Goal: Information Seeking & Learning: Find specific page/section

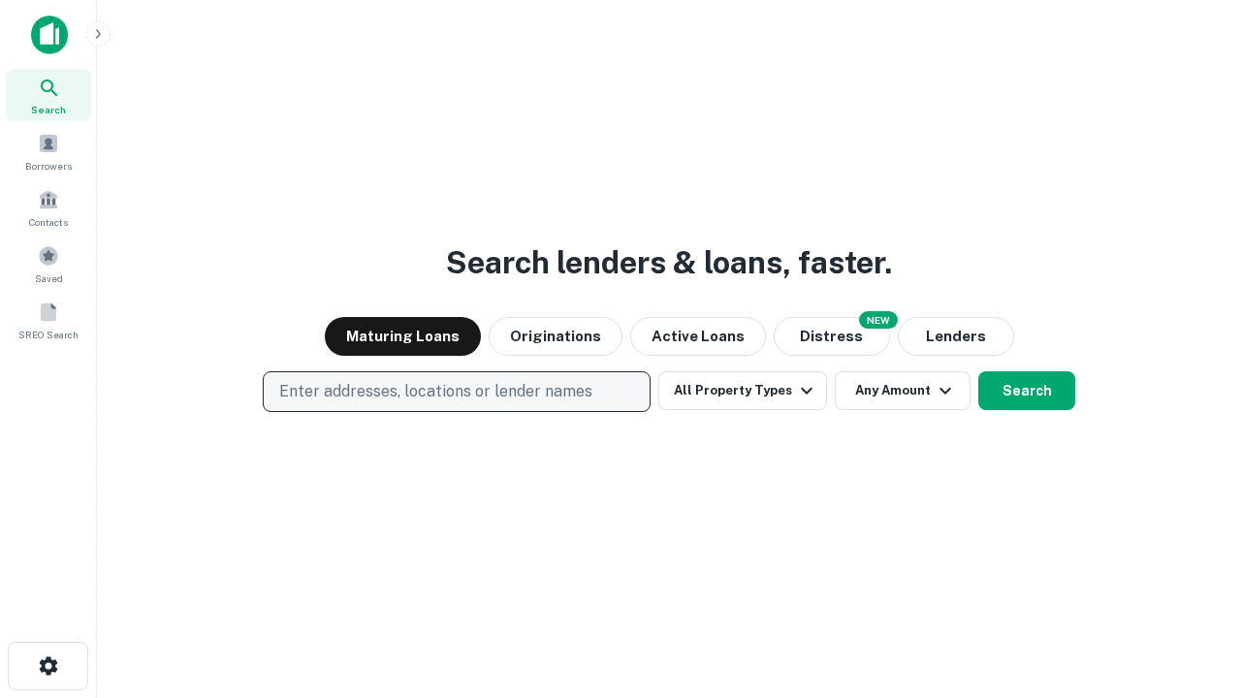
click at [456, 392] on p "Enter addresses, locations or lender names" at bounding box center [435, 391] width 313 height 23
type input "**********"
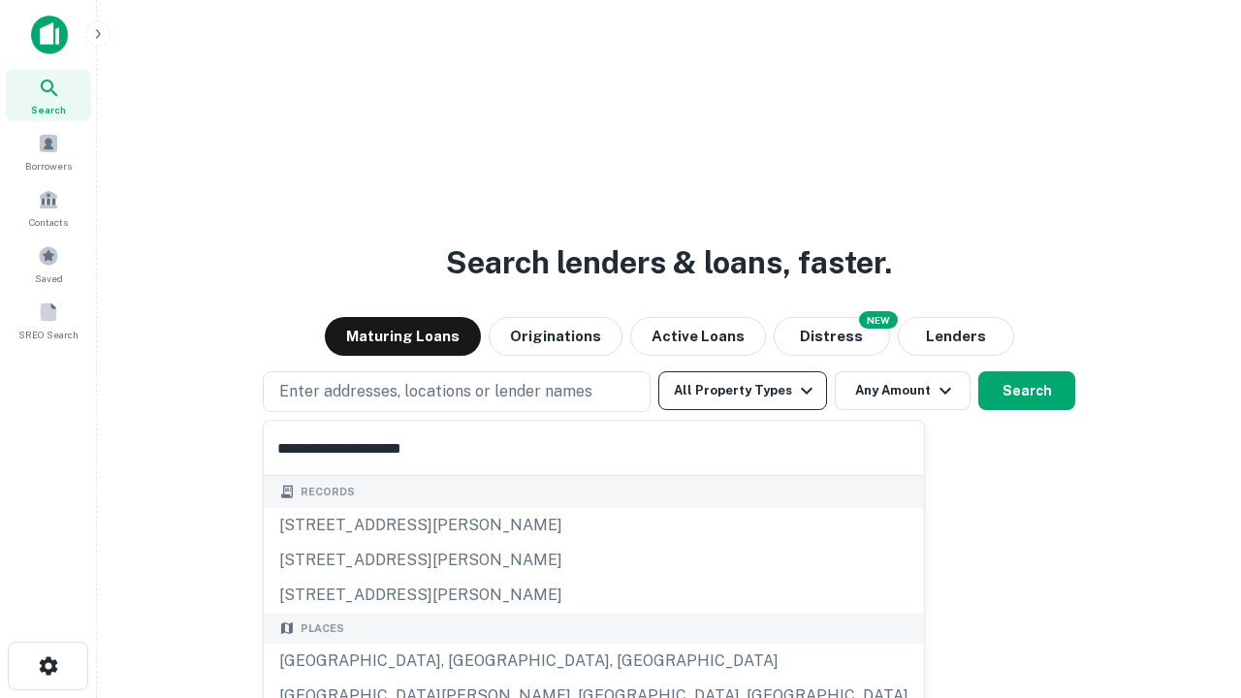
click at [463, 661] on div "[GEOGRAPHIC_DATA], [GEOGRAPHIC_DATA], [GEOGRAPHIC_DATA]" at bounding box center [594, 661] width 660 height 35
click at [742, 391] on button "All Property Types" at bounding box center [742, 390] width 169 height 39
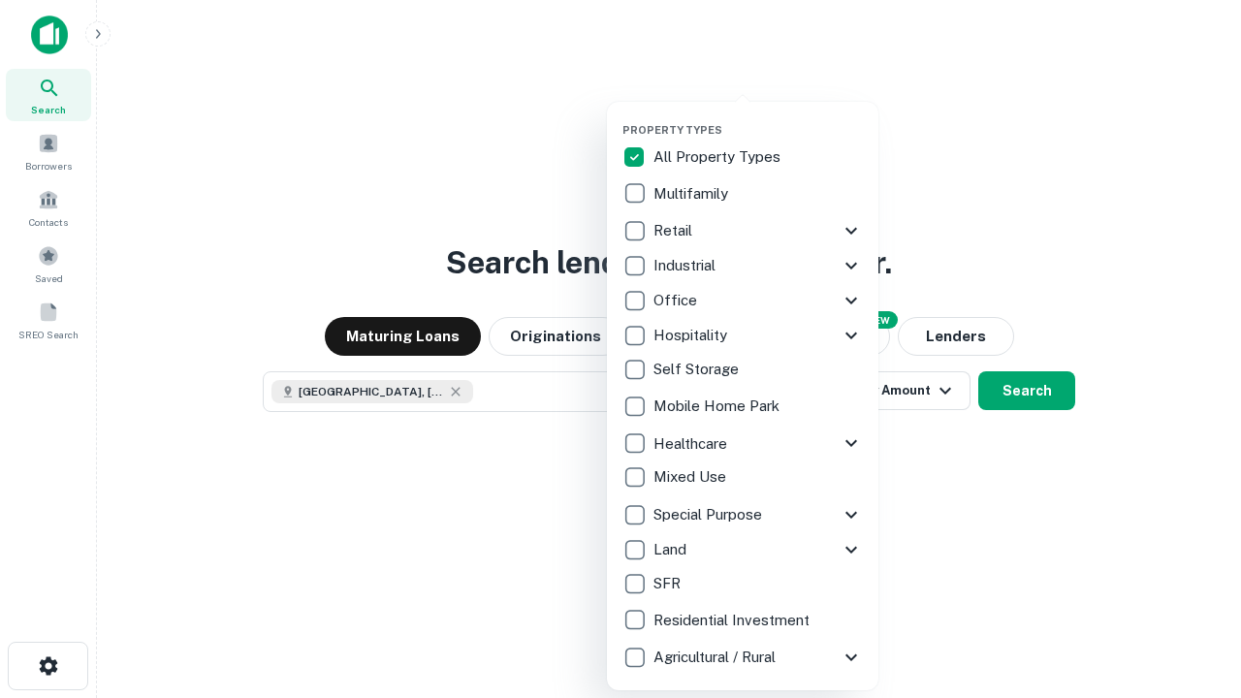
click at [758, 117] on button "button" at bounding box center [757, 117] width 271 height 1
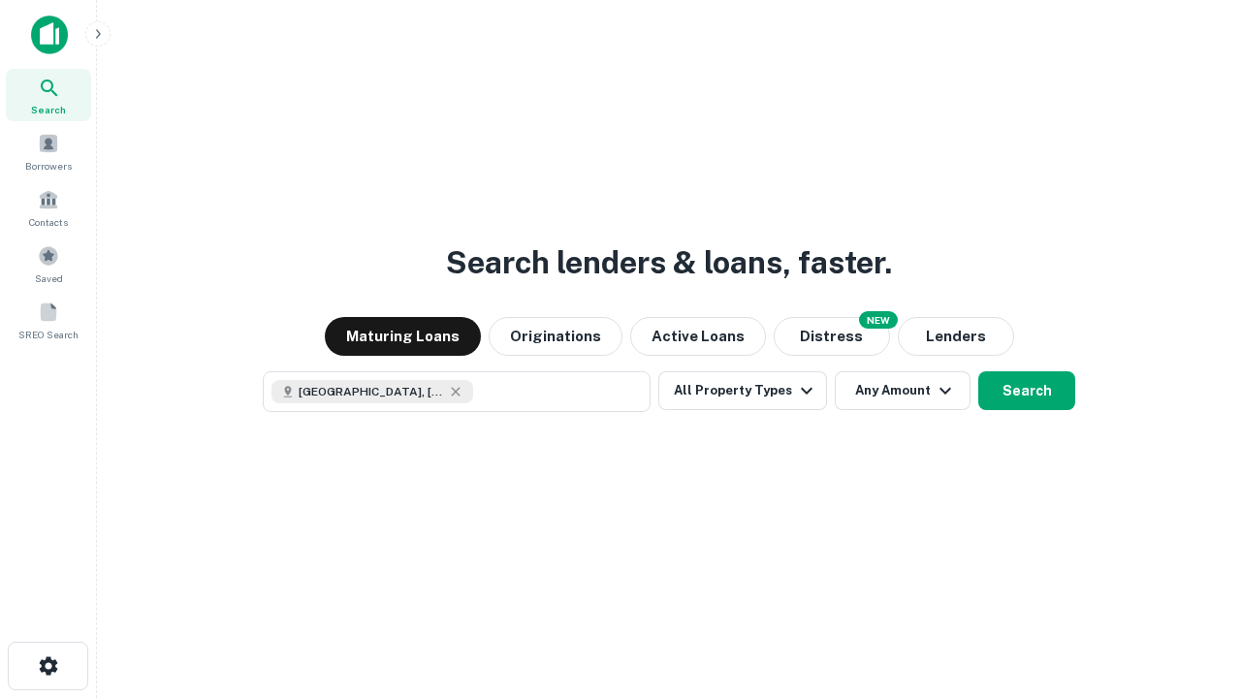
scroll to position [31, 0]
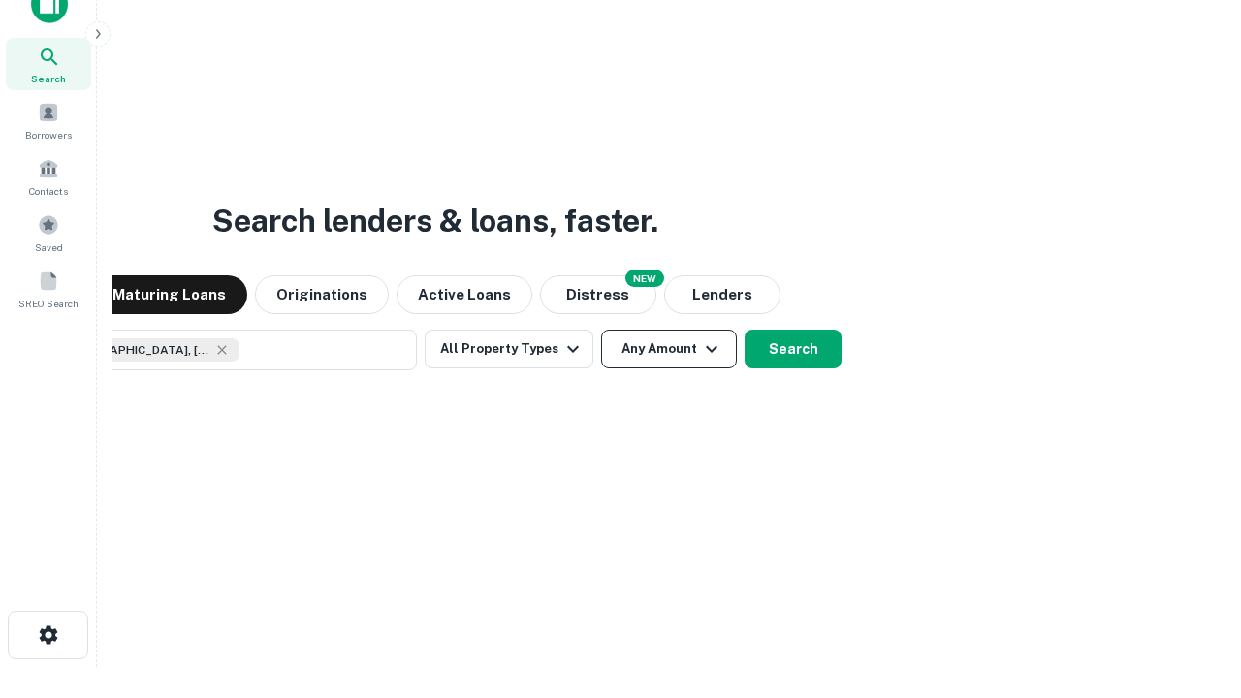
click at [601, 330] on button "Any Amount" at bounding box center [669, 349] width 136 height 39
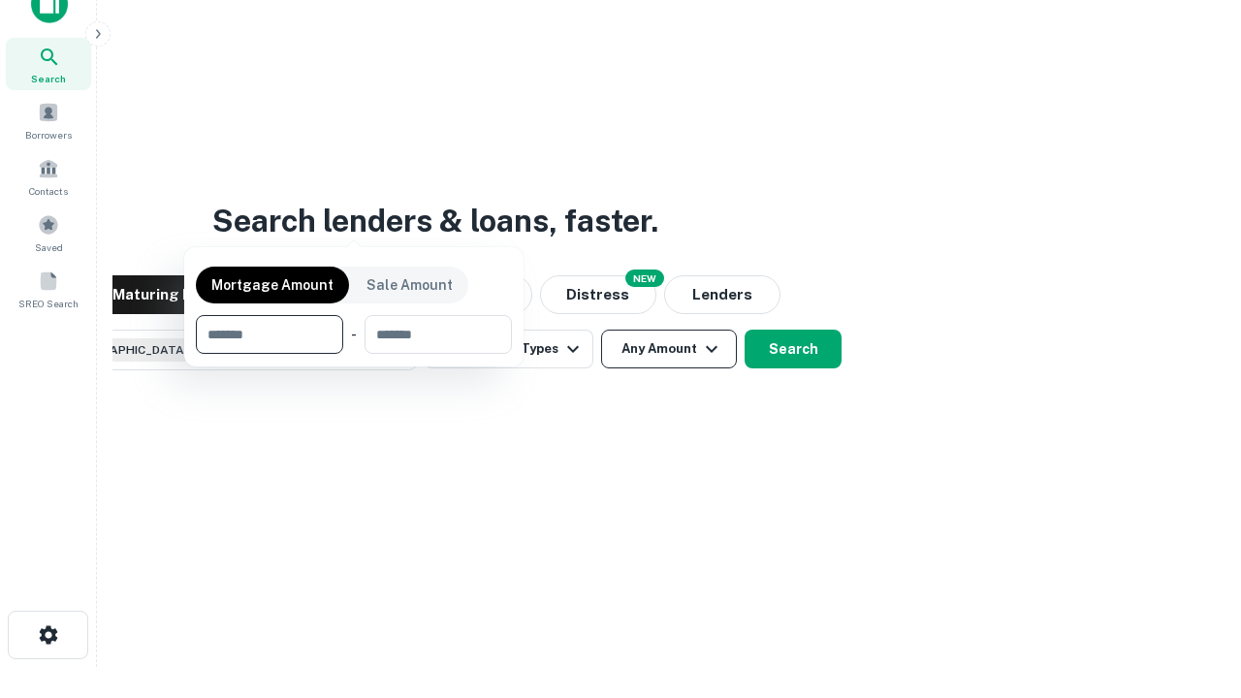
scroll to position [140, 549]
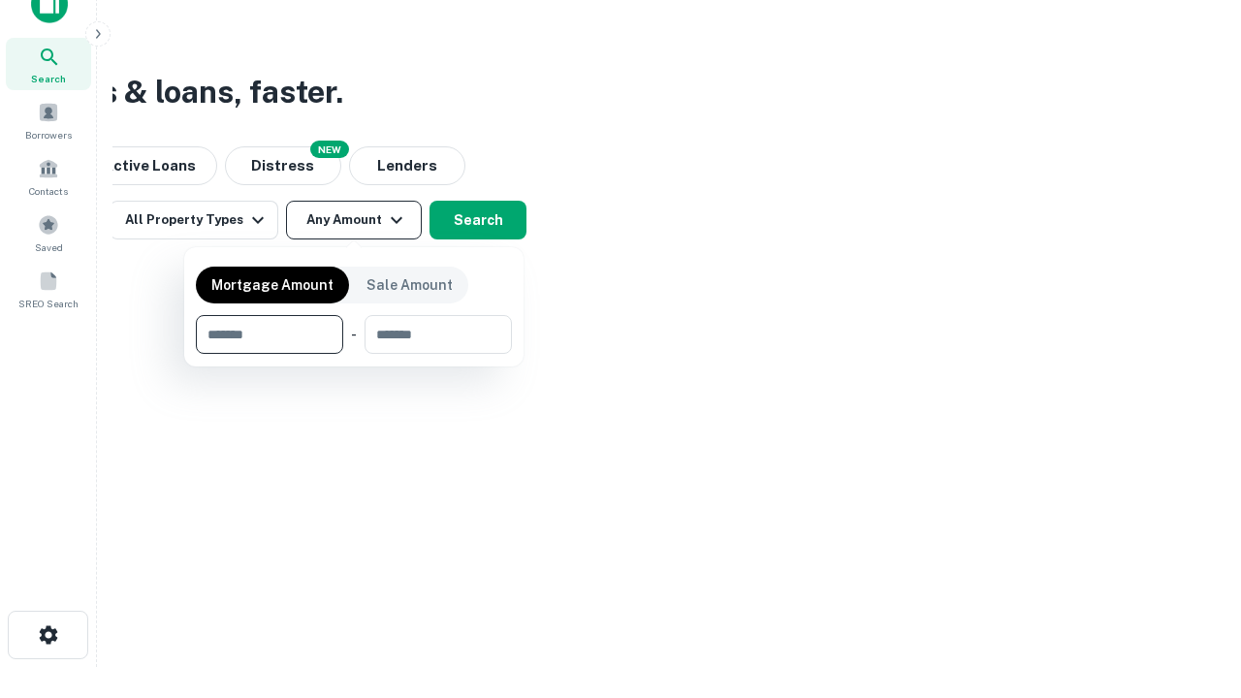
type input "*******"
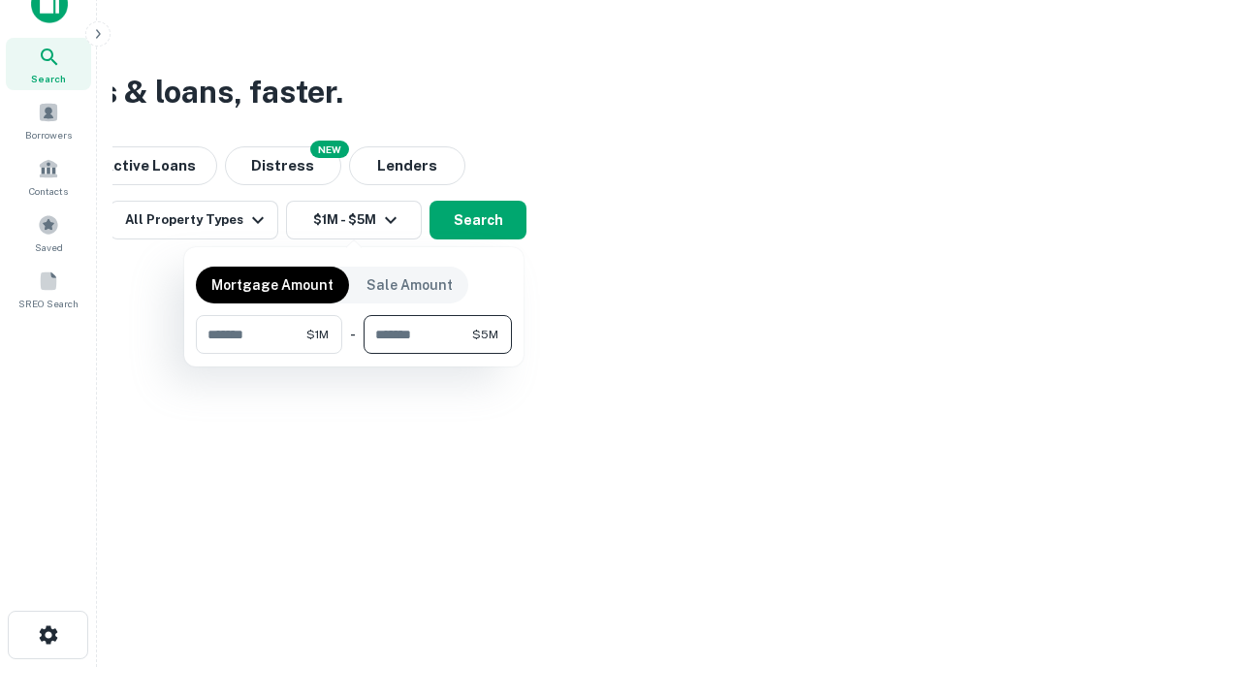
type input "*******"
click at [354, 354] on button "button" at bounding box center [354, 354] width 316 height 1
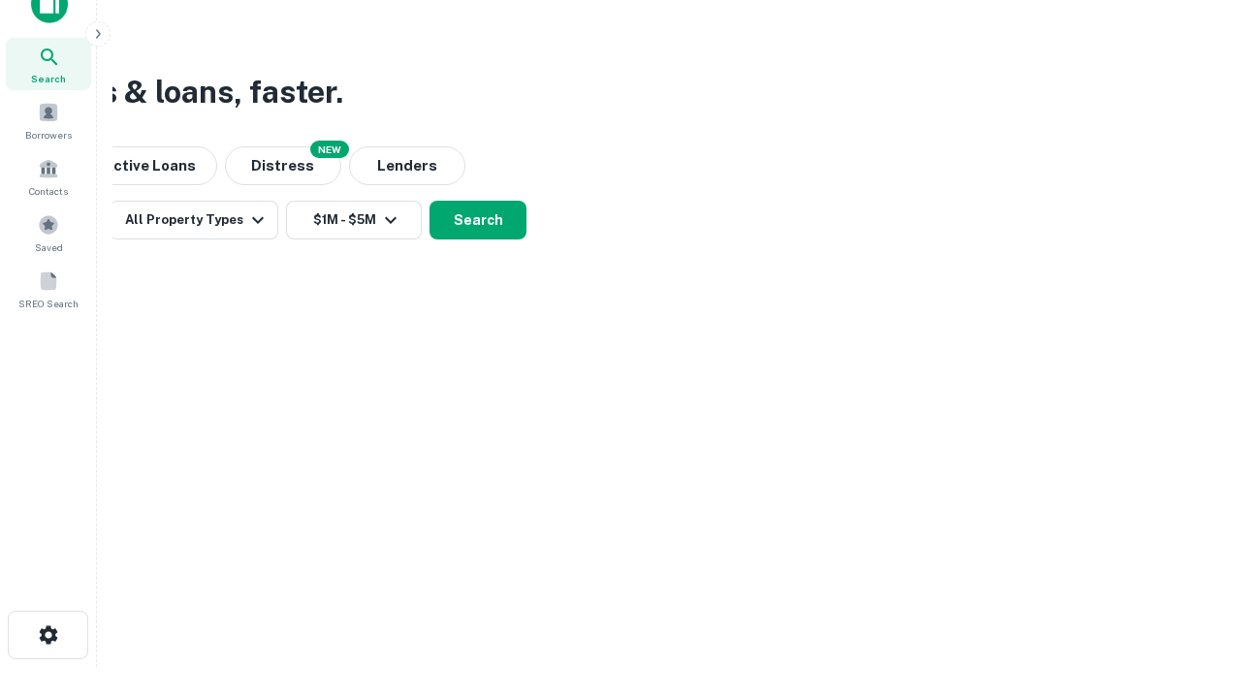
scroll to position [31, 0]
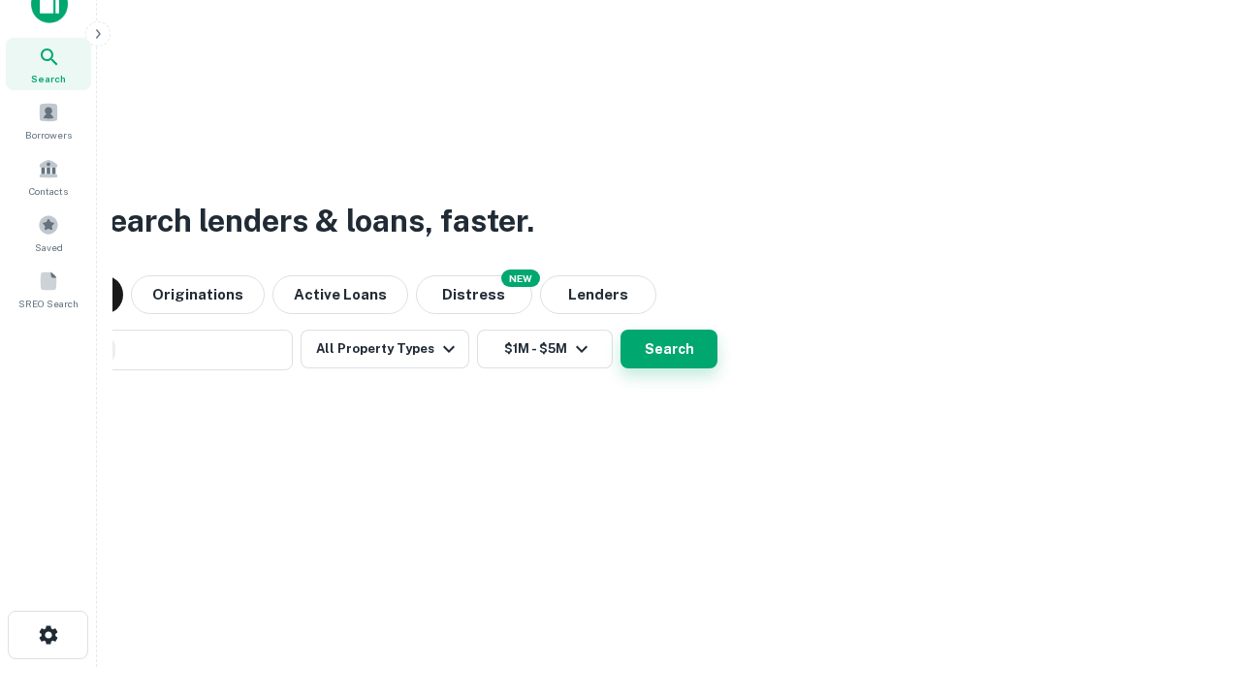
click at [620, 330] on button "Search" at bounding box center [668, 349] width 97 height 39
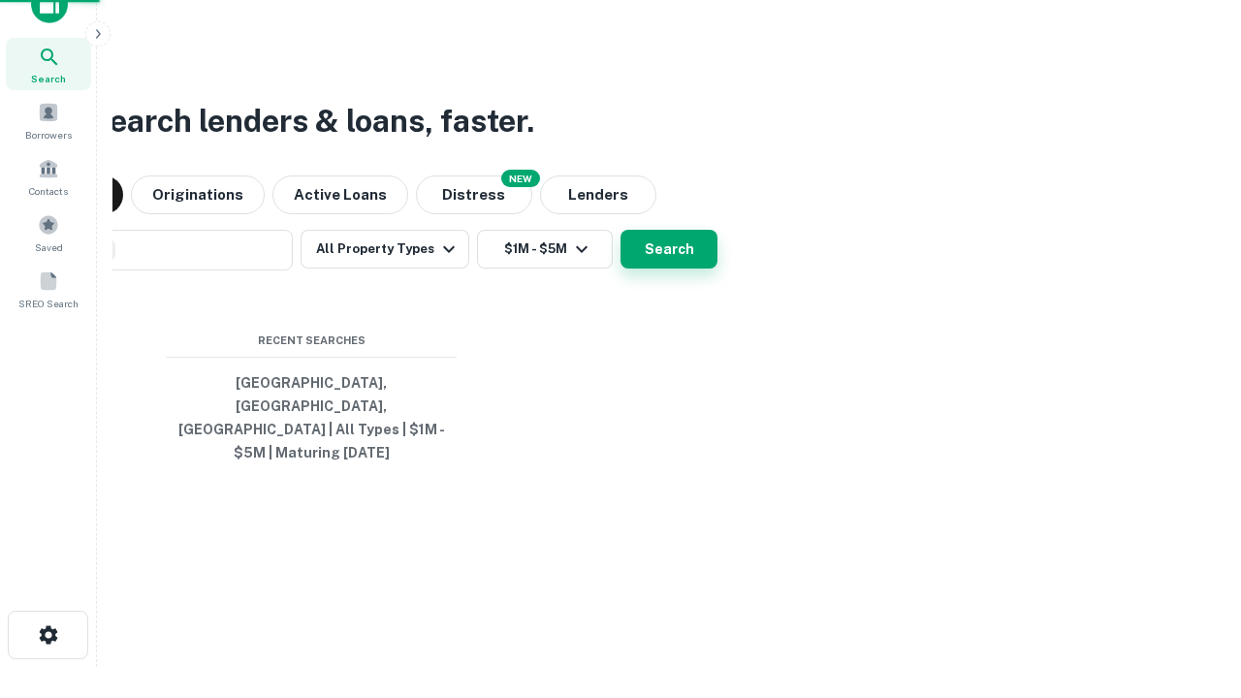
scroll to position [63, 549]
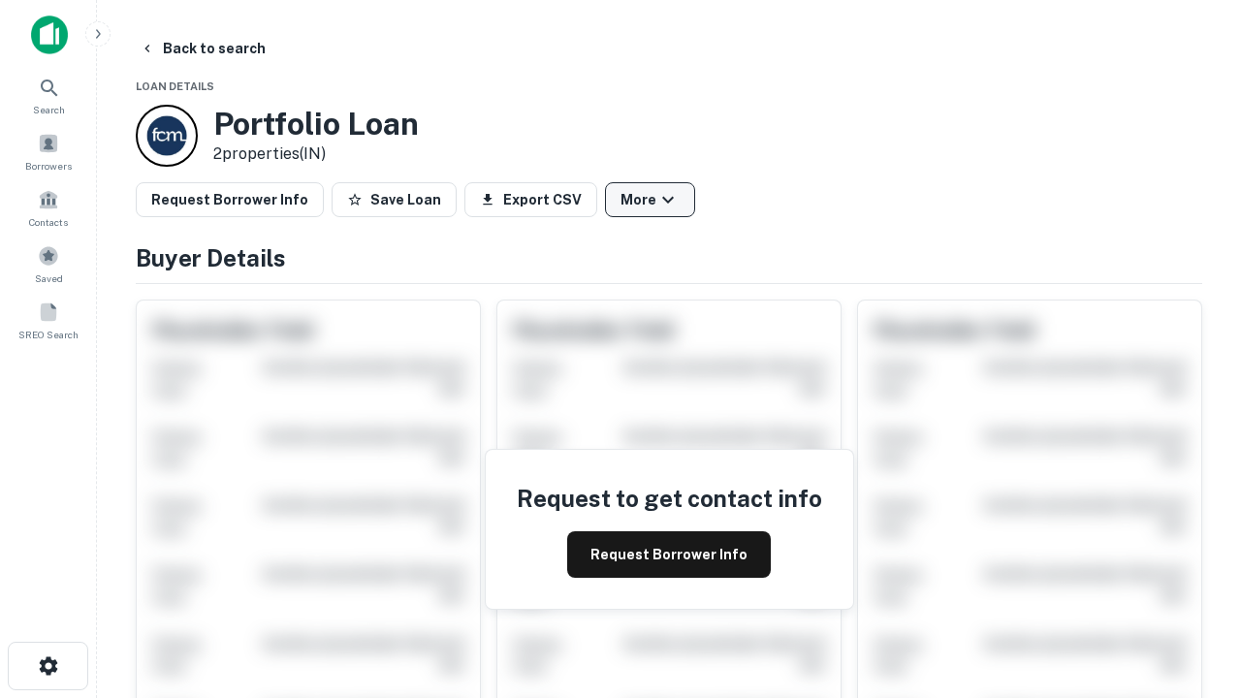
click at [649, 200] on button "More" at bounding box center [650, 199] width 90 height 35
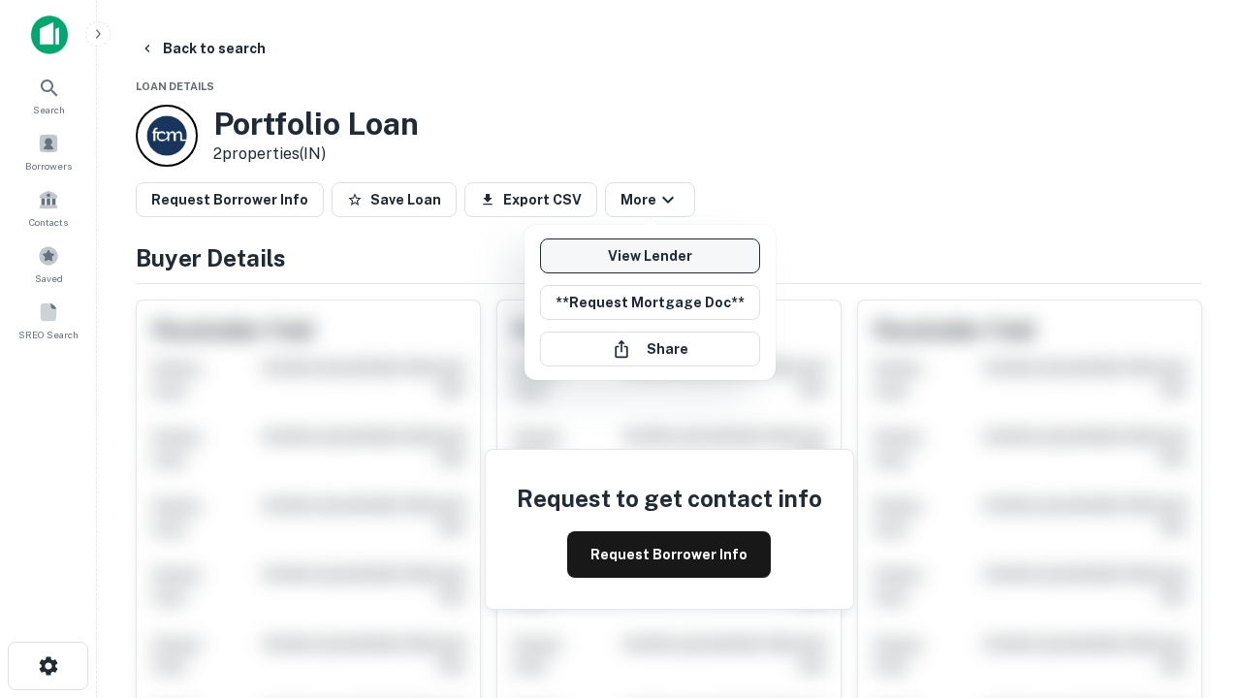
click at [649, 256] on link "View Lender" at bounding box center [650, 255] width 220 height 35
